Goal: Navigation & Orientation: Find specific page/section

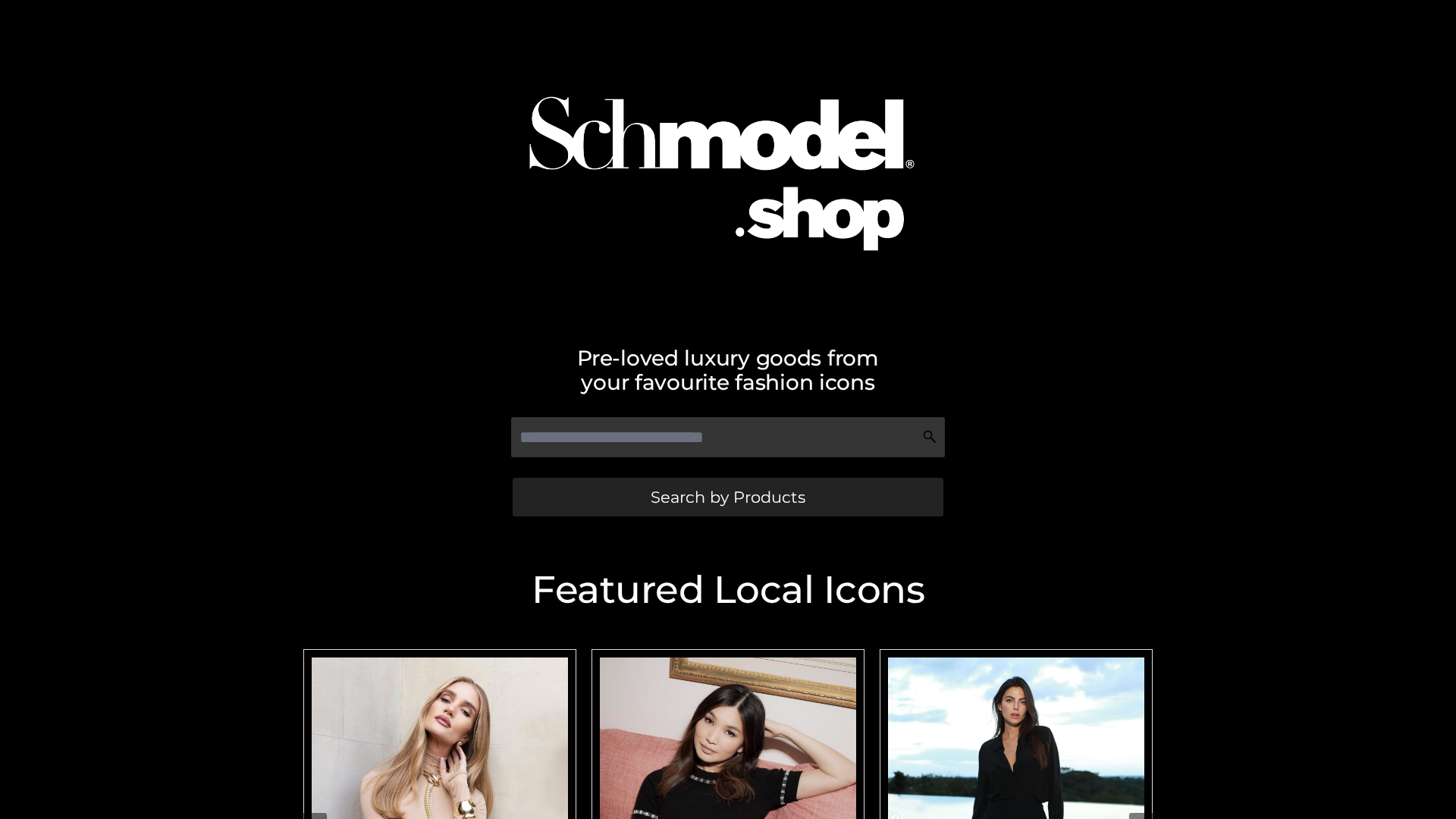
click at [727, 497] on span "Search by Products" at bounding box center [728, 497] width 155 height 16
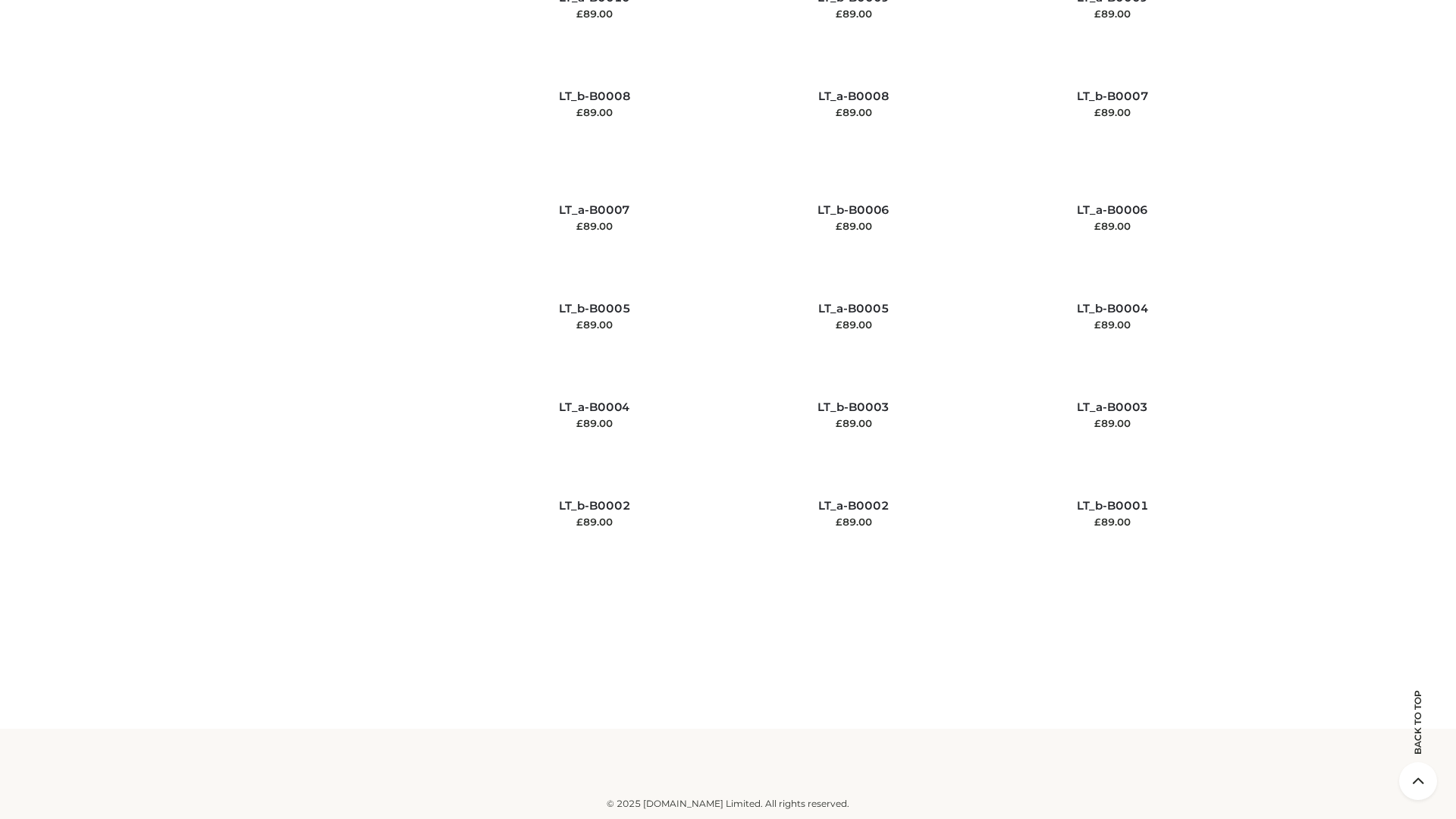
scroll to position [6813, 0]
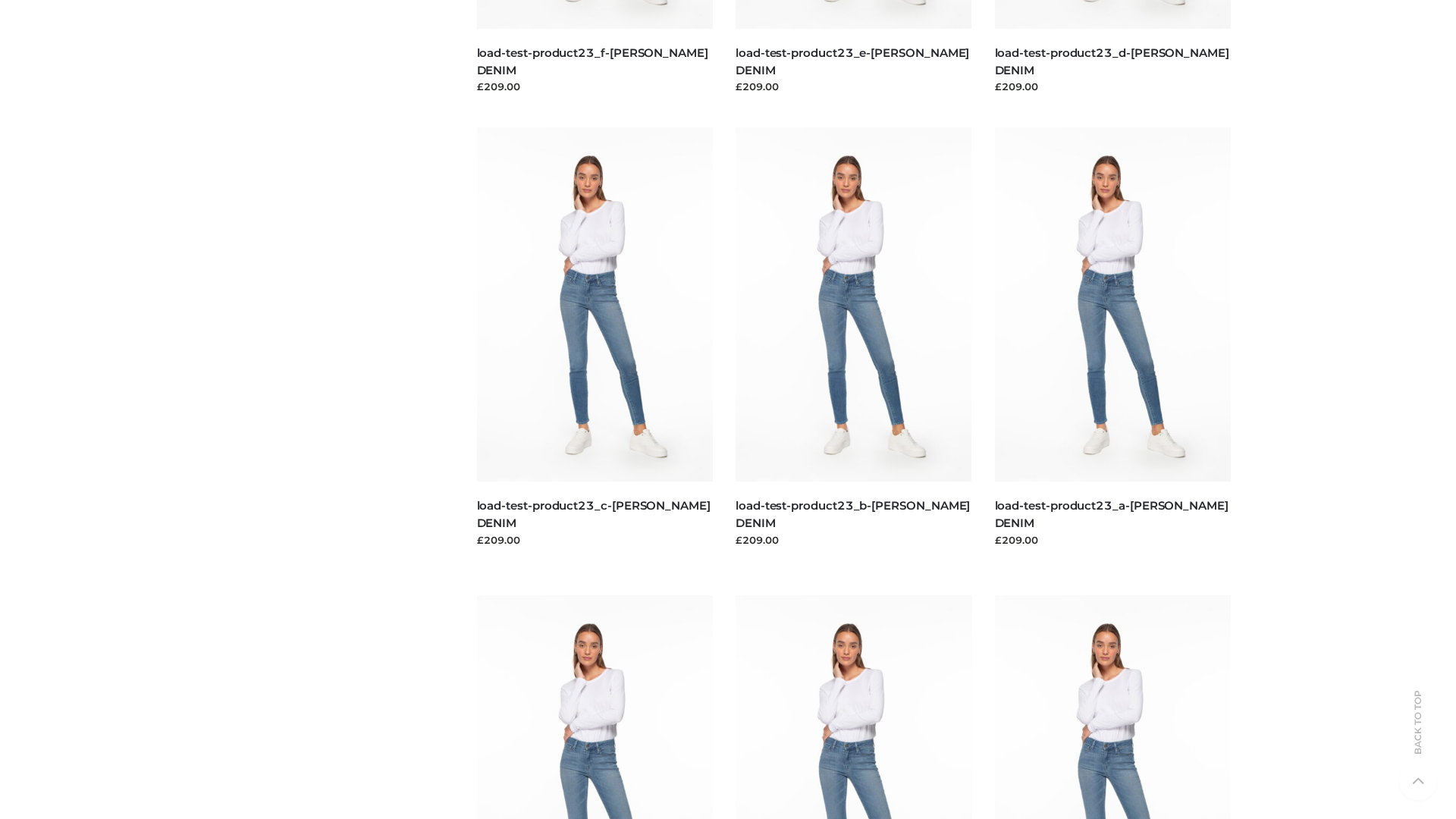
scroll to position [1331, 0]
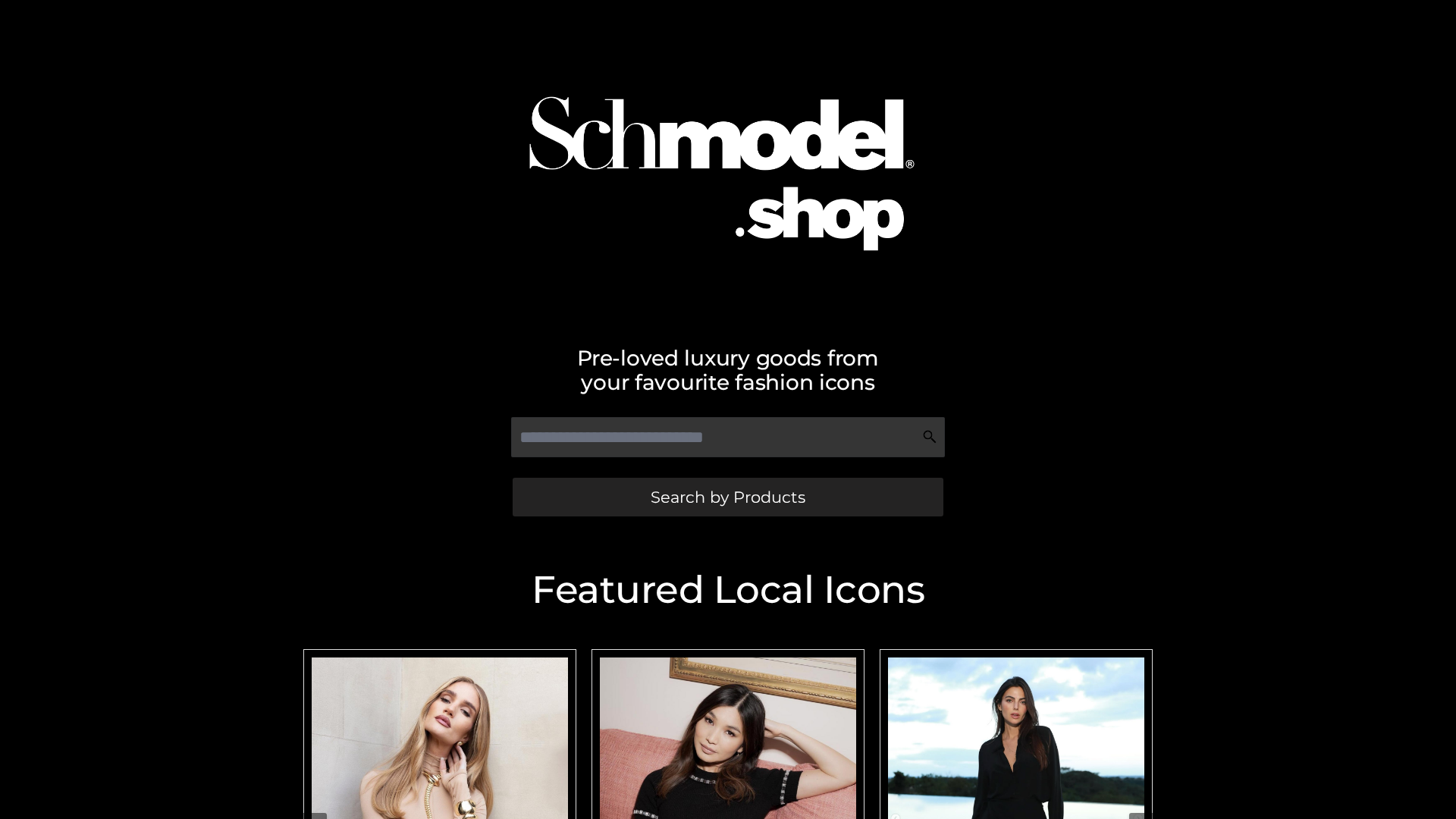
click at [727, 497] on span "Search by Products" at bounding box center [728, 497] width 155 height 16
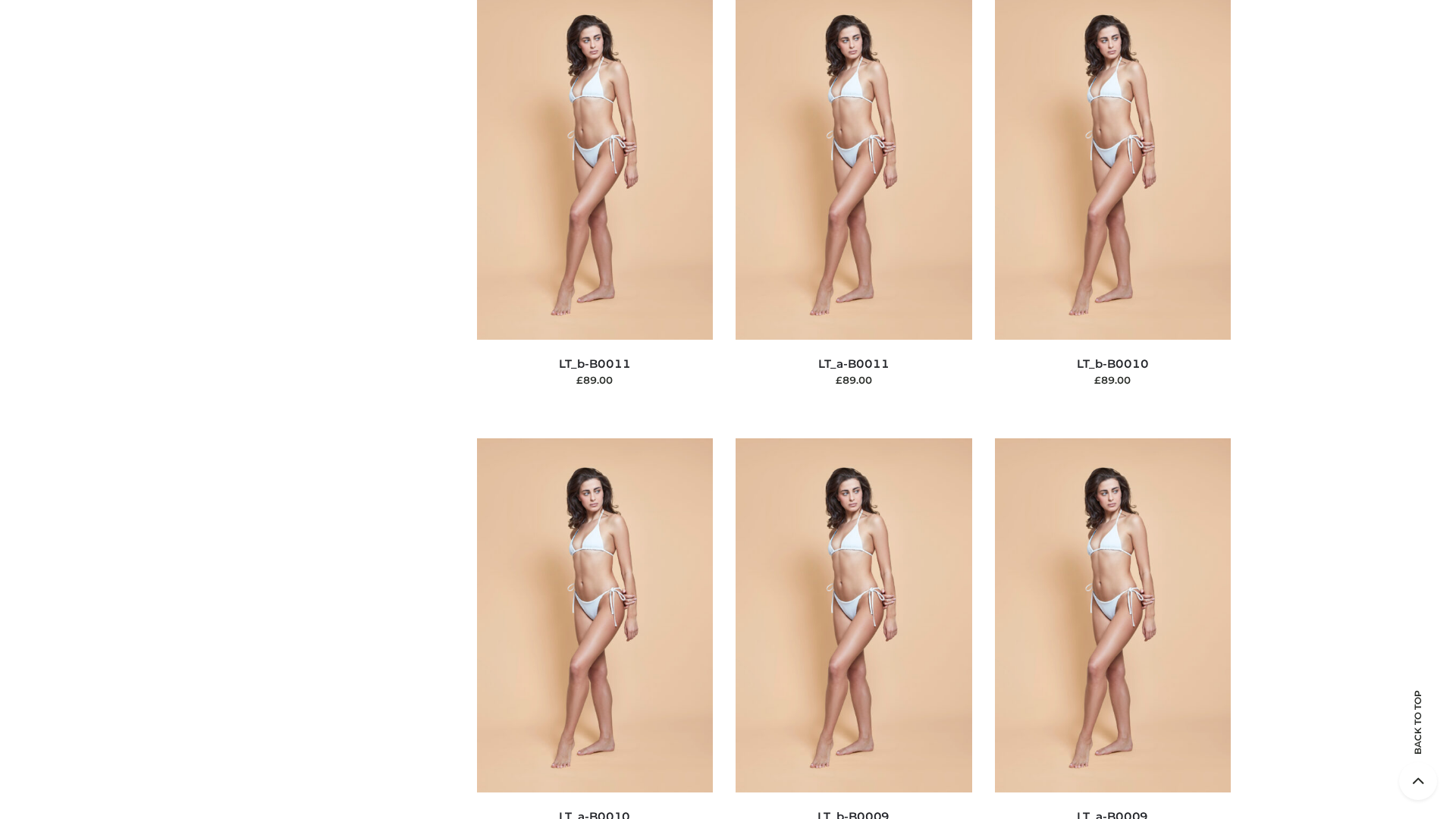
scroll to position [6813, 0]
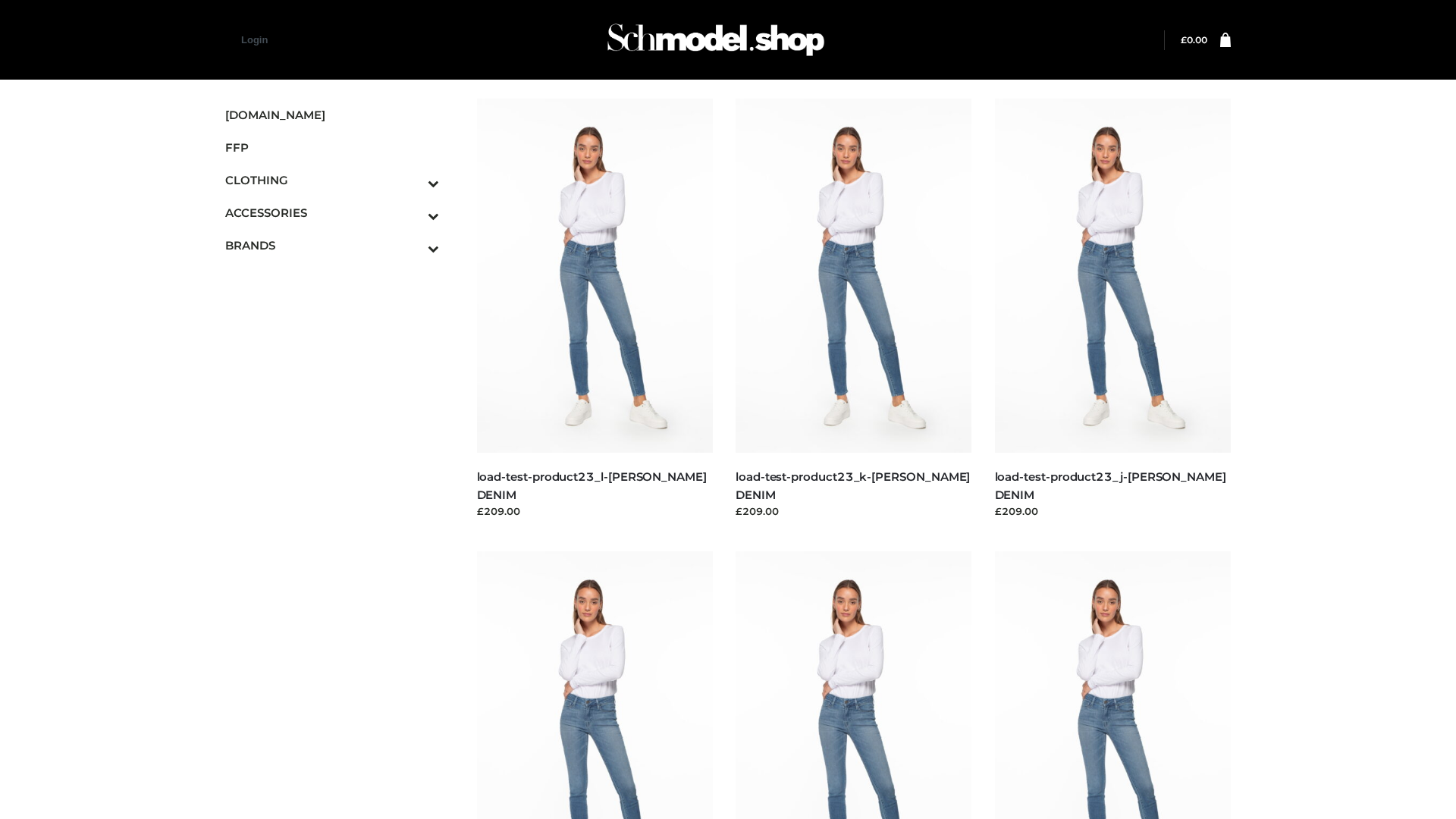
scroll to position [1331, 0]
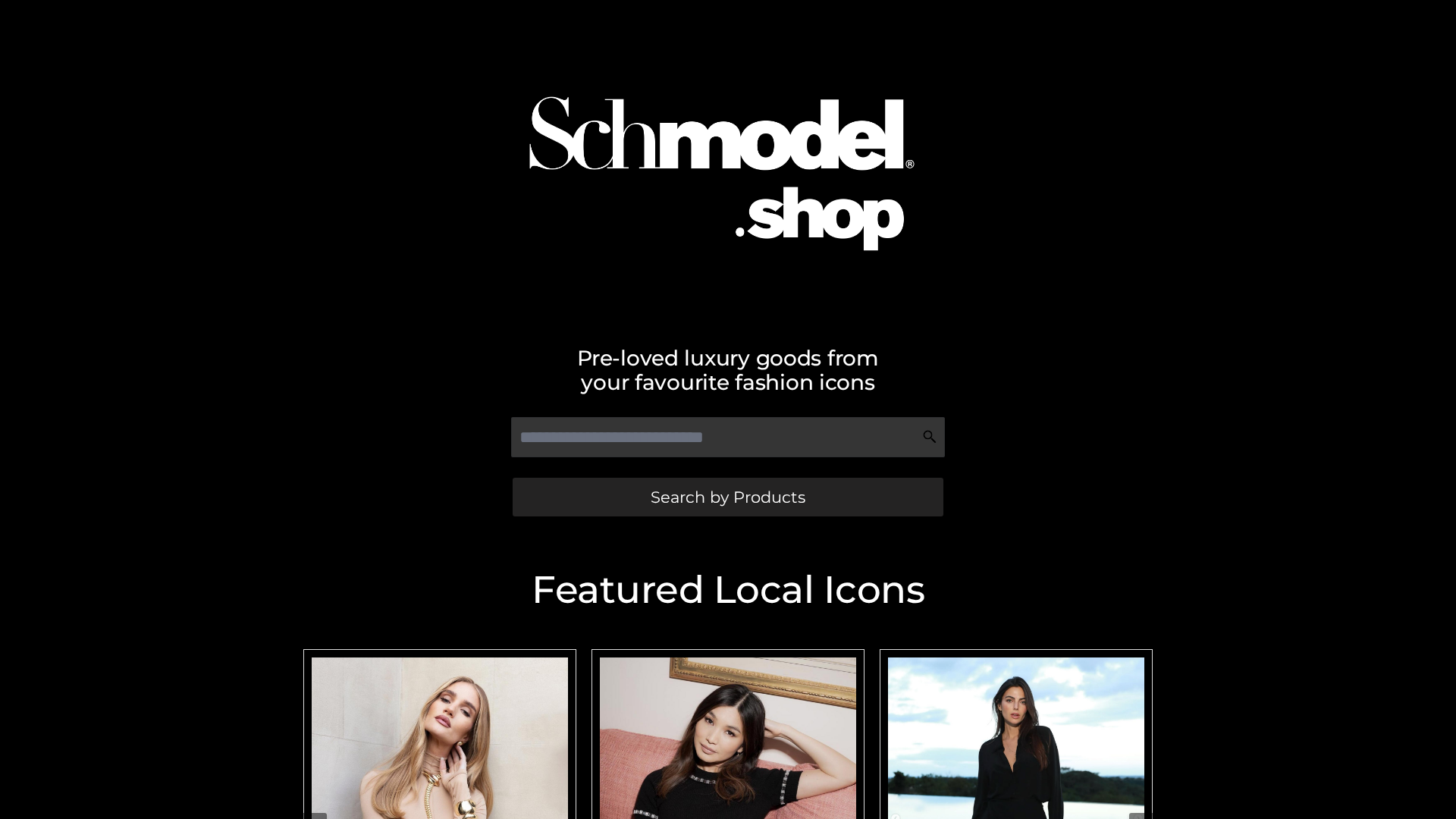
click at [727, 497] on span "Search by Products" at bounding box center [728, 497] width 155 height 16
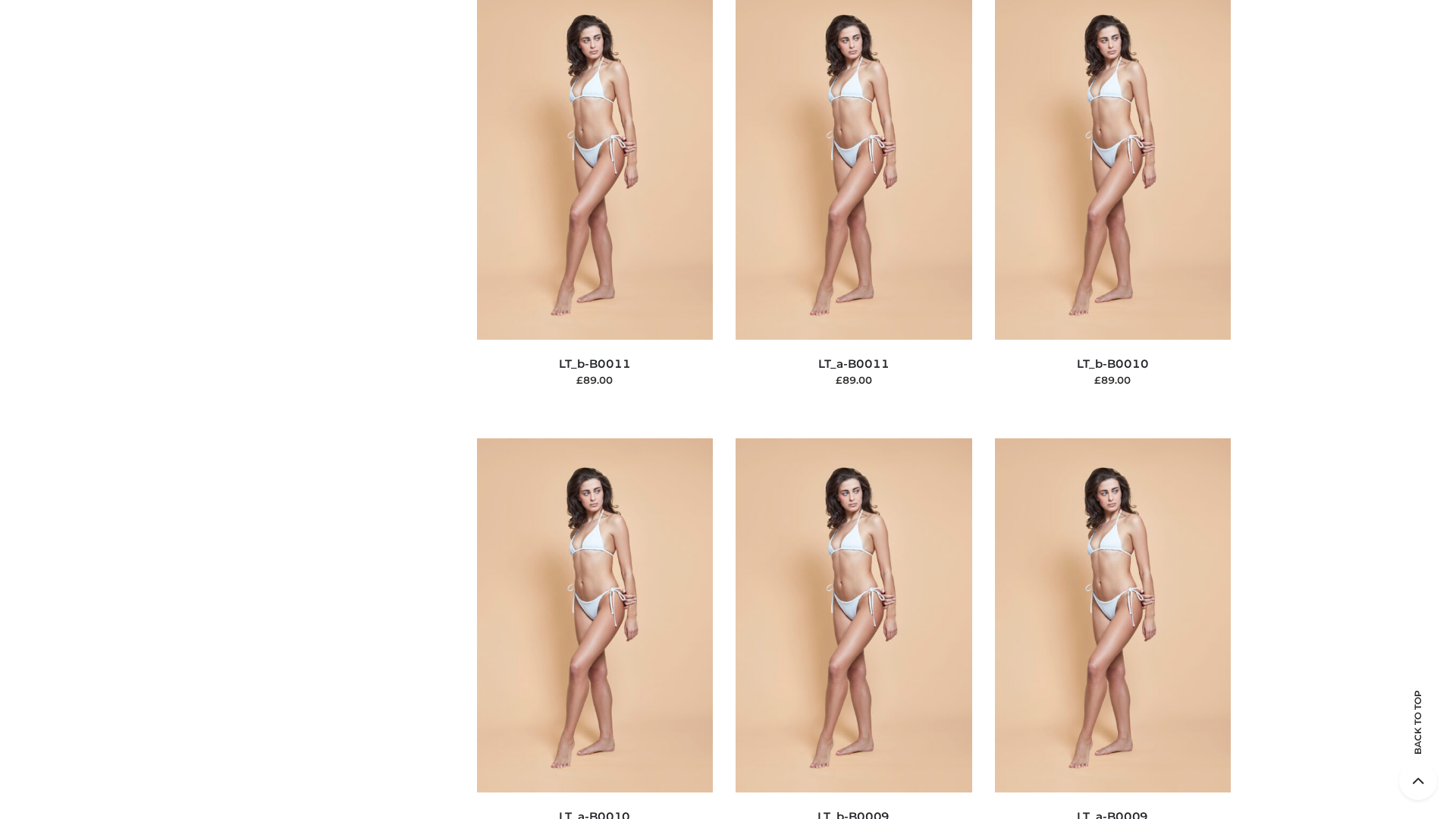
scroll to position [6813, 0]
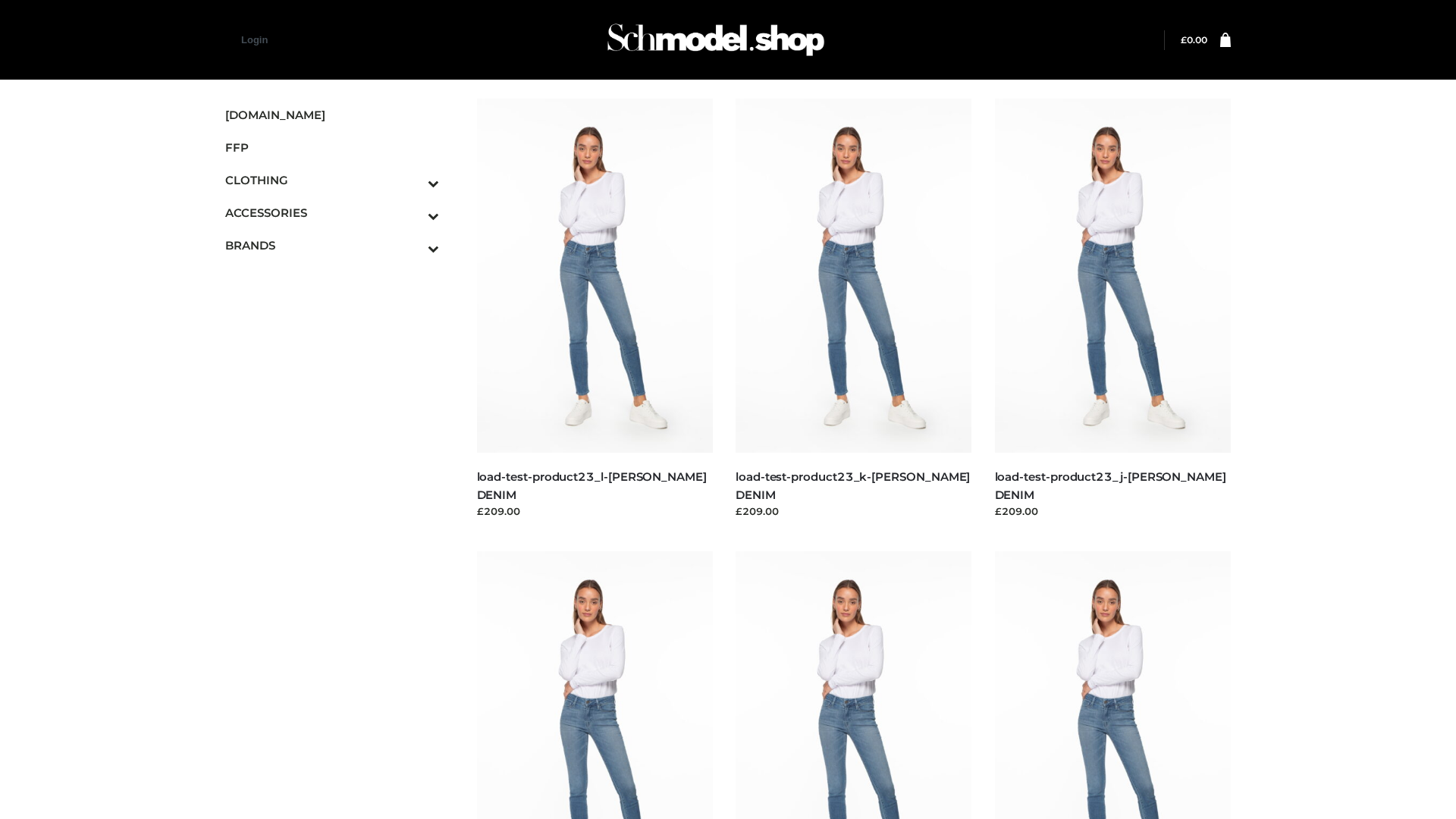
scroll to position [1331, 0]
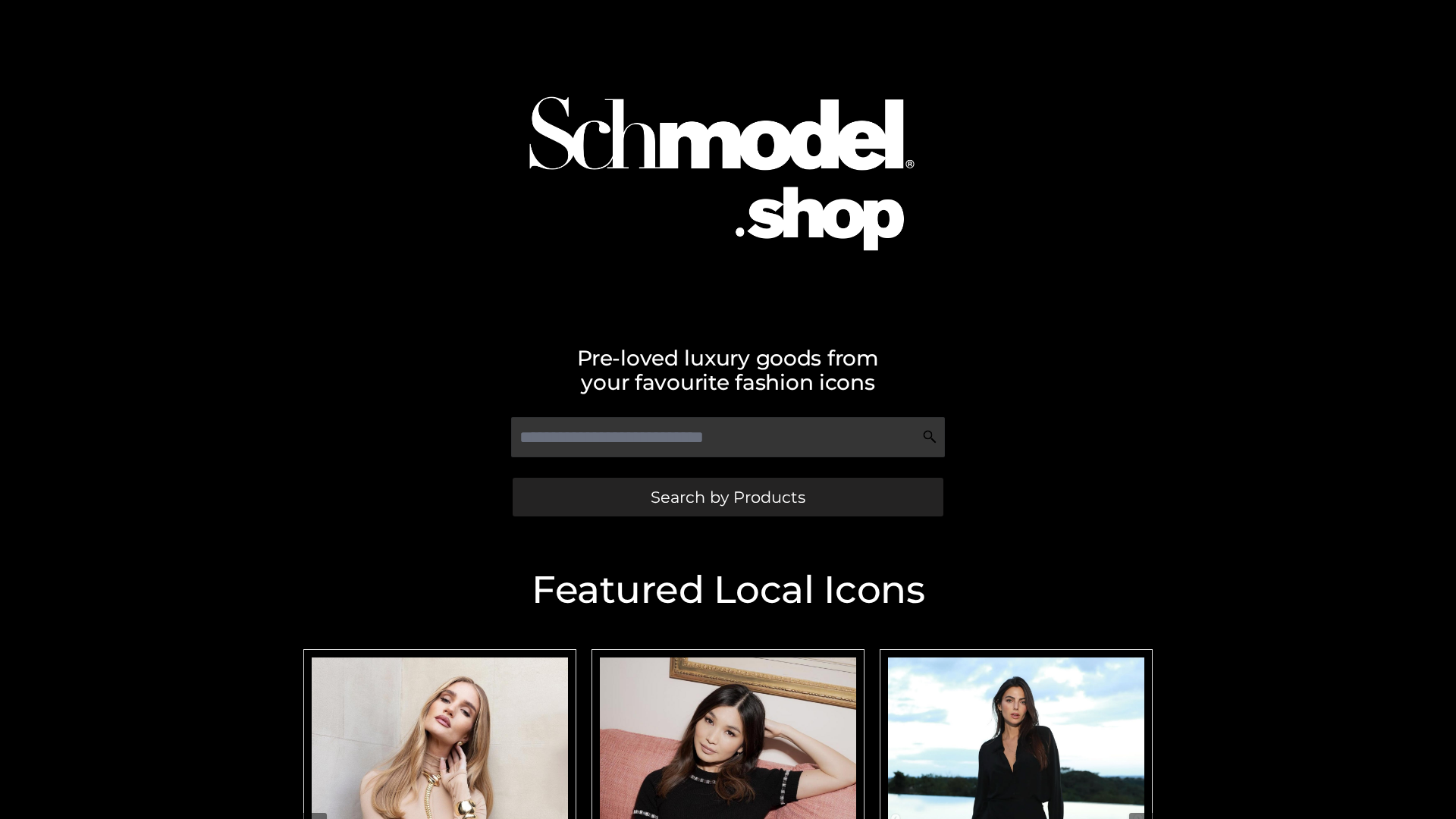
click at [727, 497] on span "Search by Products" at bounding box center [728, 497] width 155 height 16
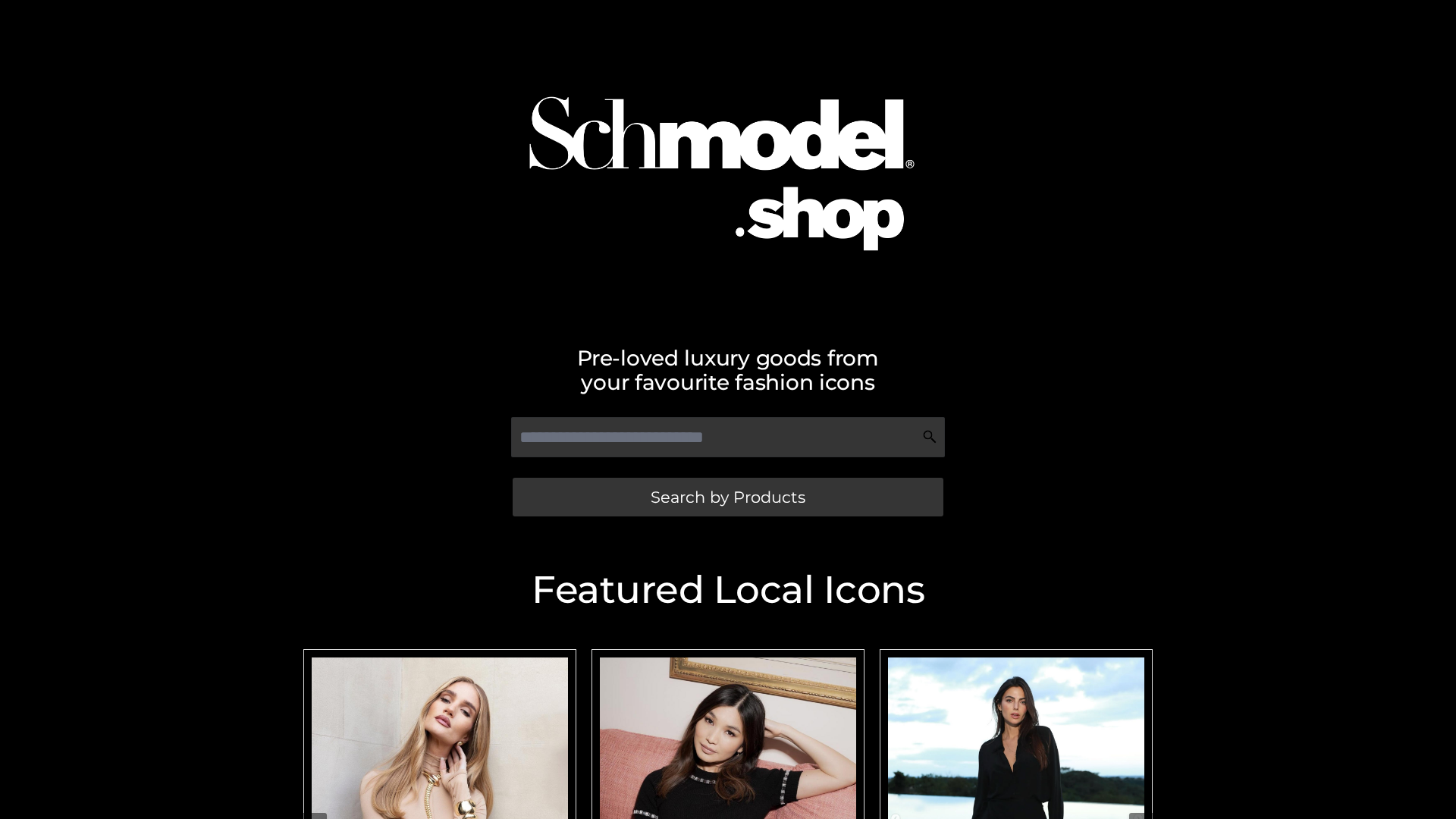
click at [727, 497] on span "Search by Products" at bounding box center [728, 497] width 155 height 16
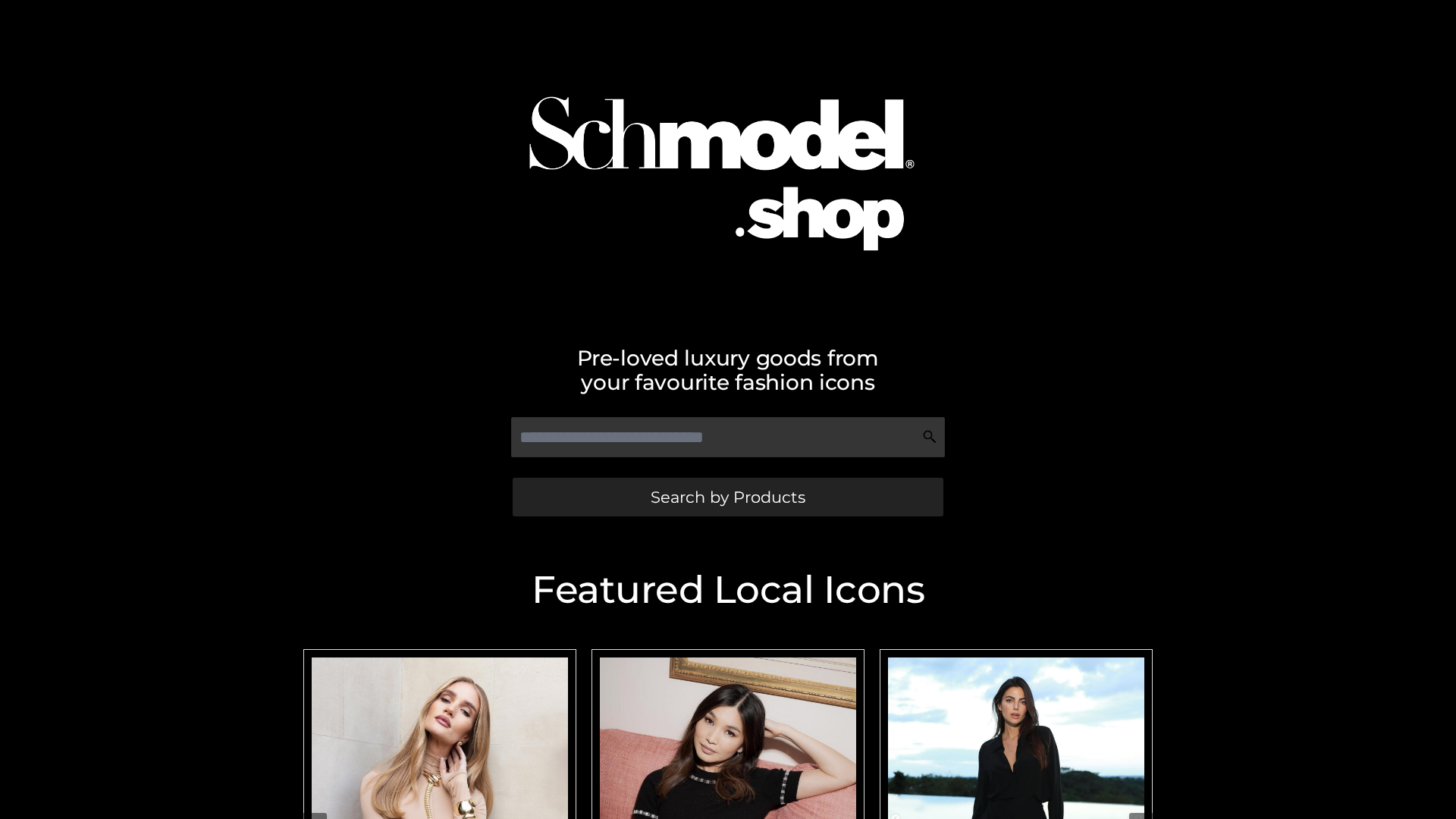
click at [727, 497] on span "Search by Products" at bounding box center [728, 497] width 155 height 16
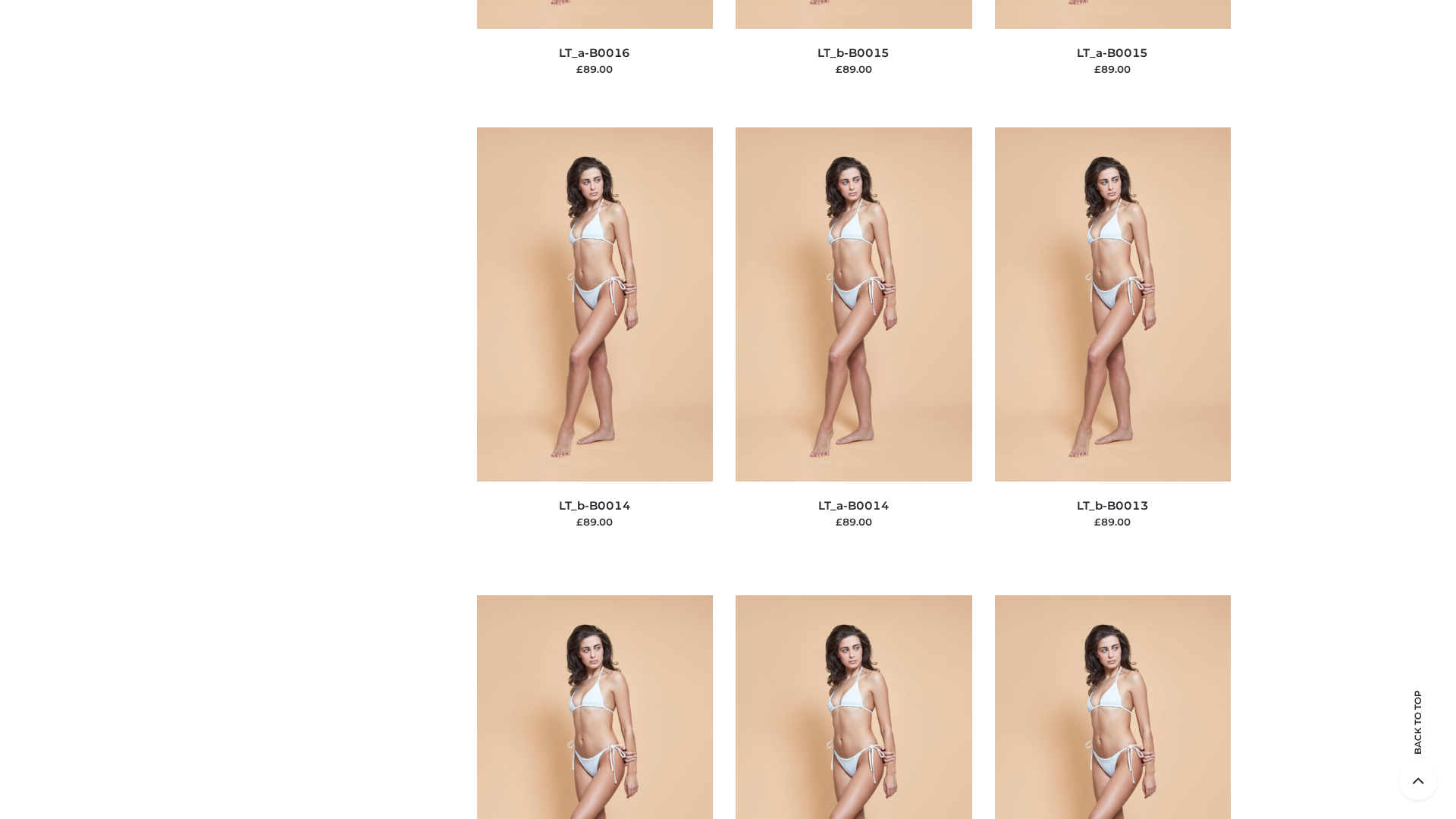
scroll to position [5395, 0]
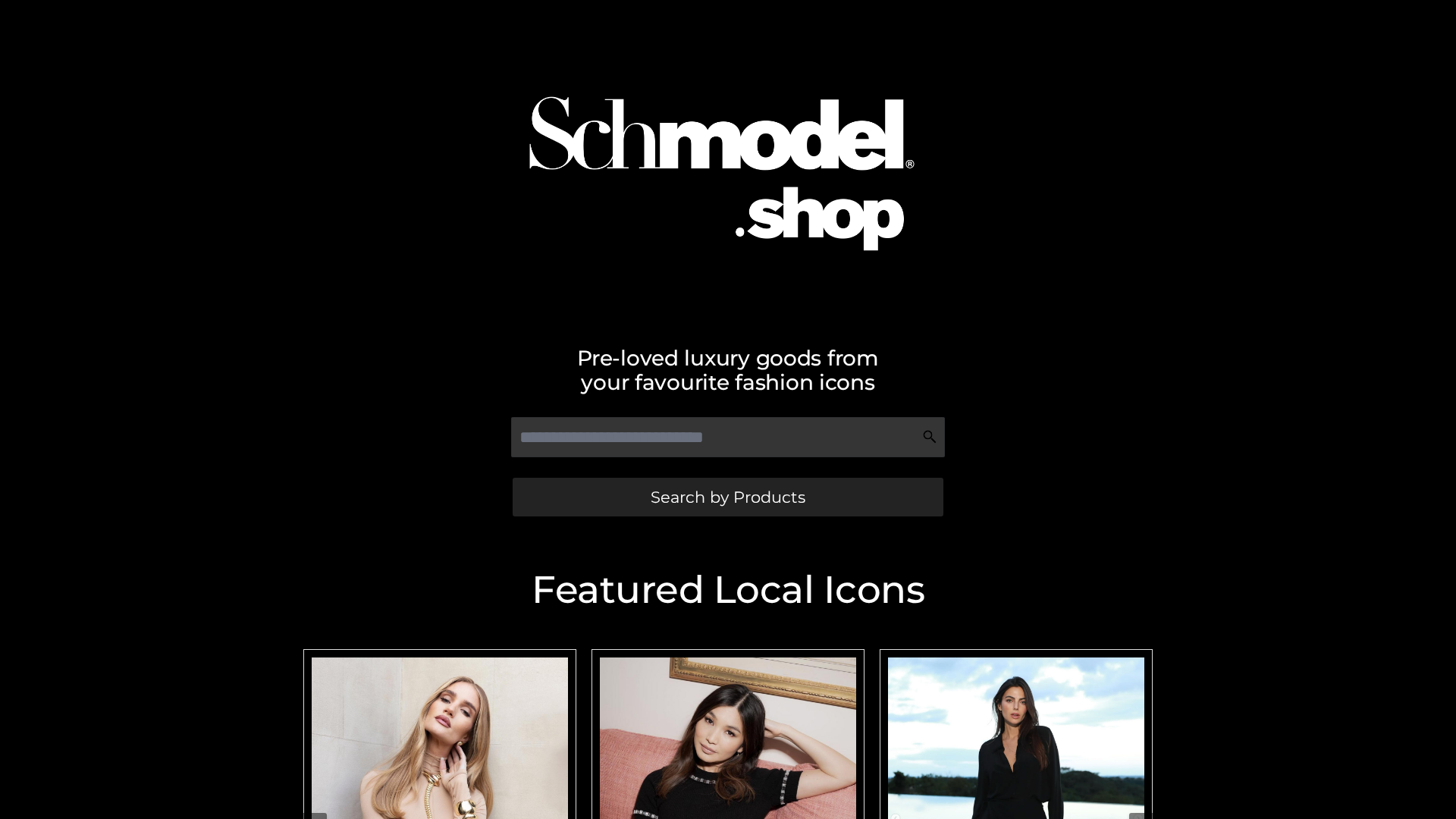
click at [727, 497] on span "Search by Products" at bounding box center [728, 497] width 155 height 16
